Goal: Check status: Check status

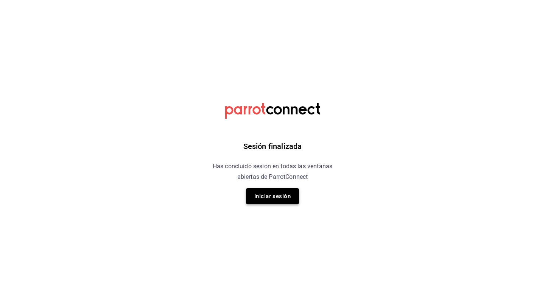
click at [270, 191] on button "Iniciar sesión" at bounding box center [272, 196] width 53 height 16
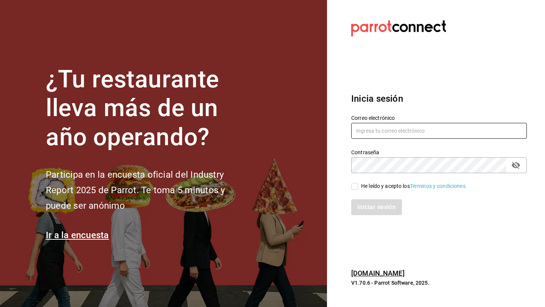
type input "[EMAIL_ADDRESS][DOMAIN_NAME]"
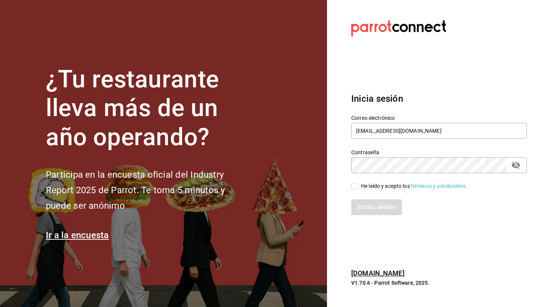
click at [353, 190] on input "He leído y acepto los Términos y condiciones." at bounding box center [354, 186] width 7 height 7
checkbox input "true"
click at [372, 208] on button "Iniciar sesión" at bounding box center [376, 207] width 51 height 16
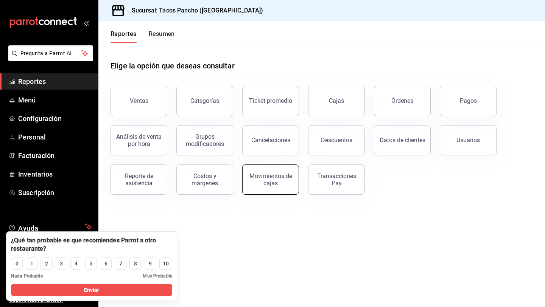
click at [285, 177] on div "Movimientos de cajas" at bounding box center [270, 179] width 47 height 14
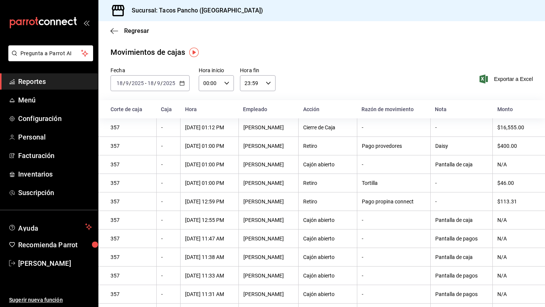
click at [139, 79] on div "[DATE] [DATE] - [DATE] [DATE]" at bounding box center [149, 83] width 79 height 16
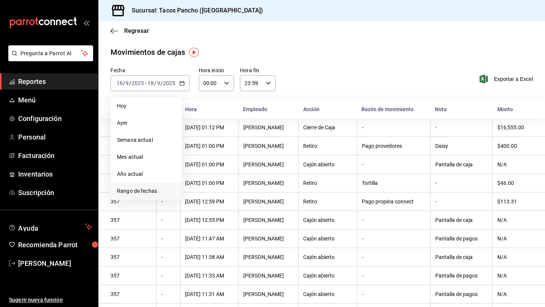
click at [144, 189] on span "Rango de fechas" at bounding box center [146, 191] width 59 height 8
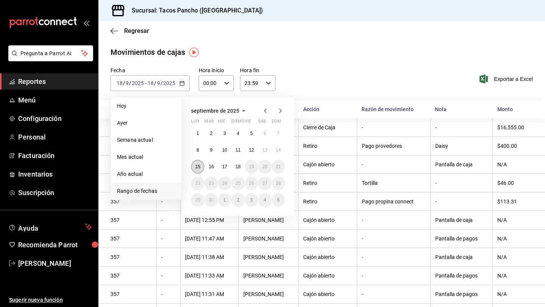
click at [199, 165] on abbr "15" at bounding box center [197, 166] width 5 height 5
click at [199, 166] on abbr "15" at bounding box center [197, 166] width 5 height 5
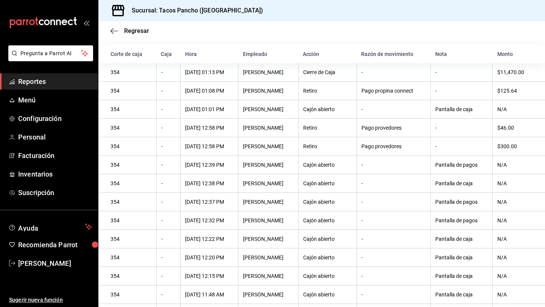
scroll to position [51, 0]
